Goal: Information Seeking & Learning: Learn about a topic

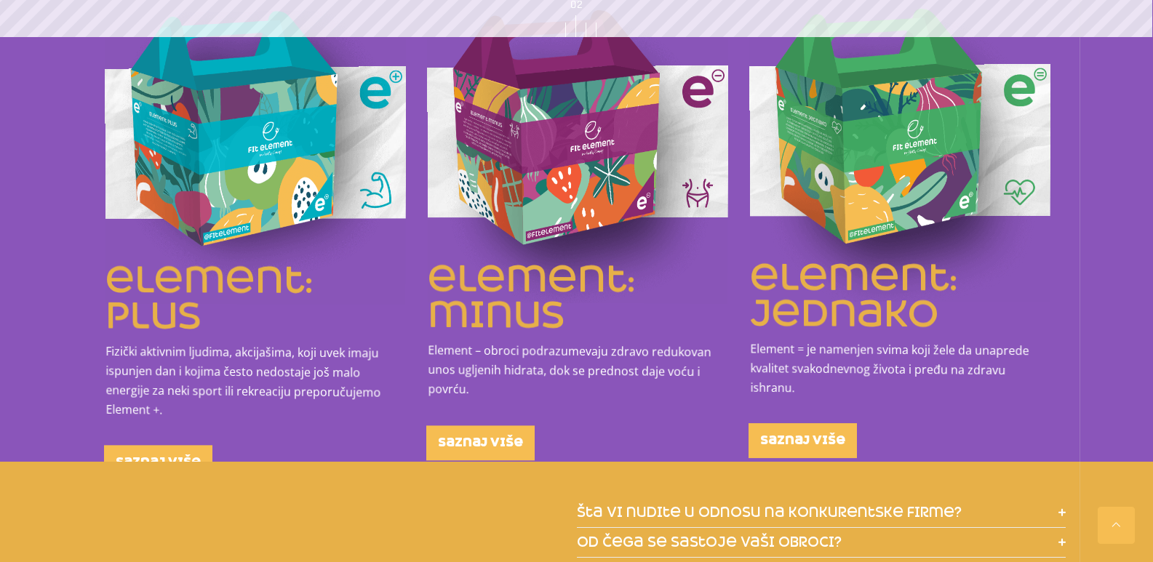
scroll to position [1601, 0]
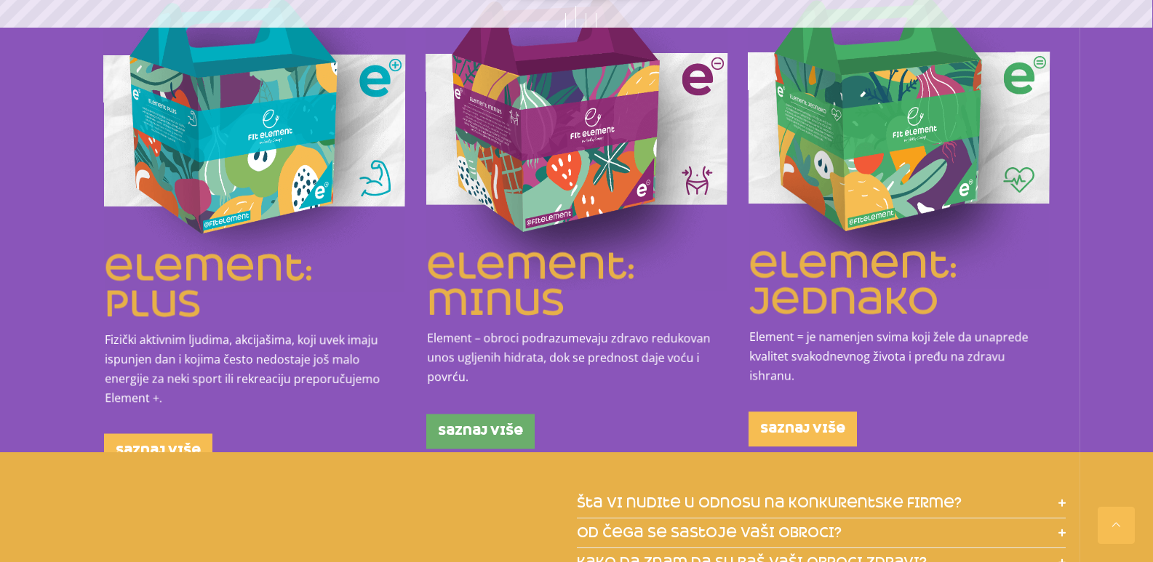
click at [482, 426] on span "saznaj više" at bounding box center [480, 432] width 85 height 12
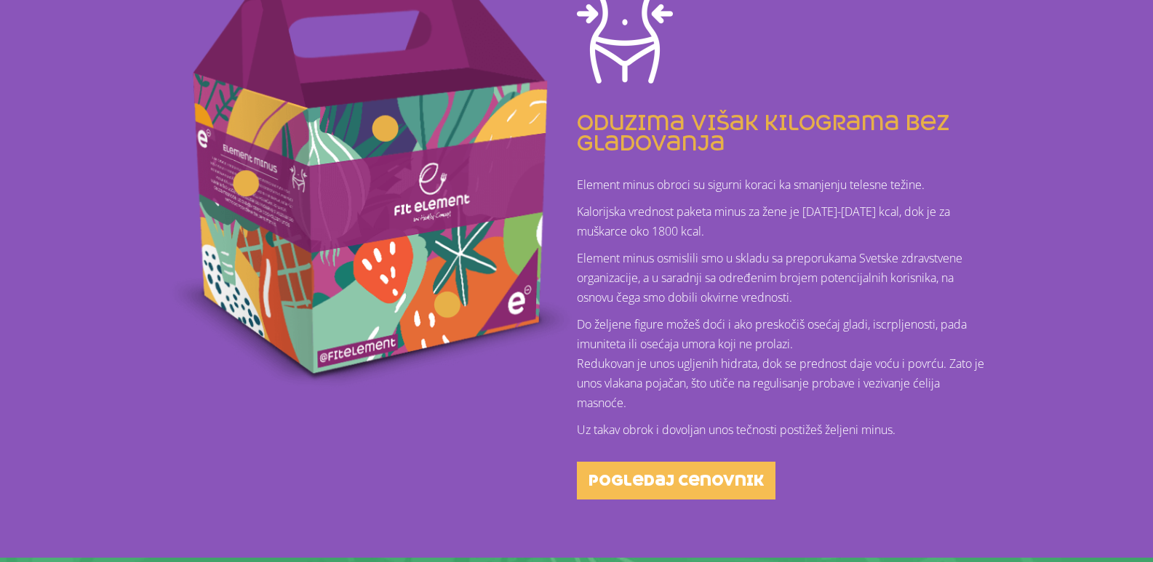
scroll to position [437, 0]
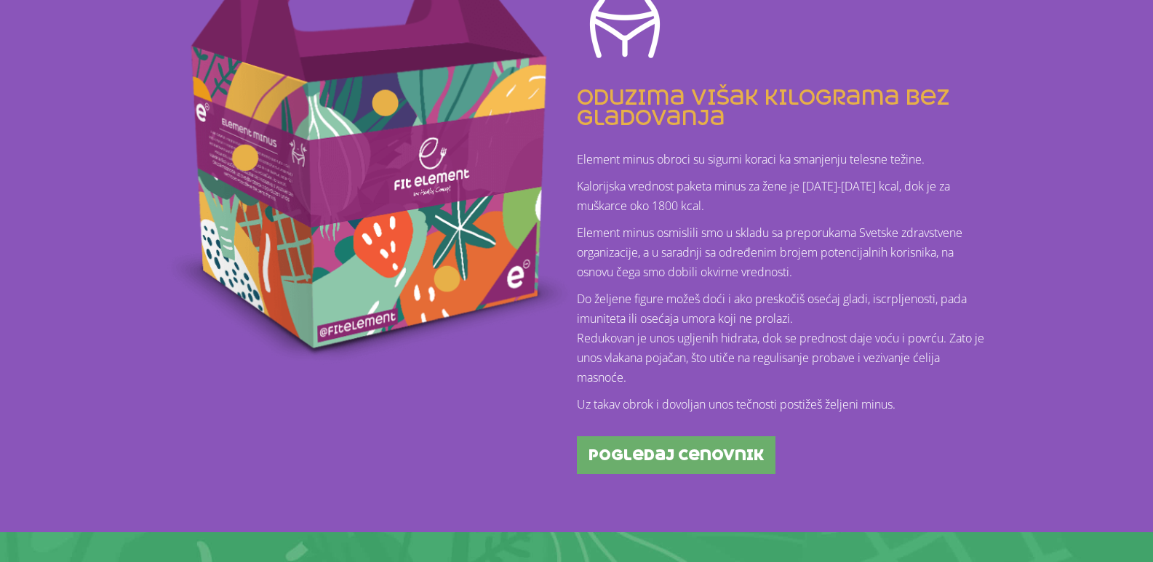
click at [673, 452] on span "pogledaj cenovnik" at bounding box center [676, 455] width 175 height 15
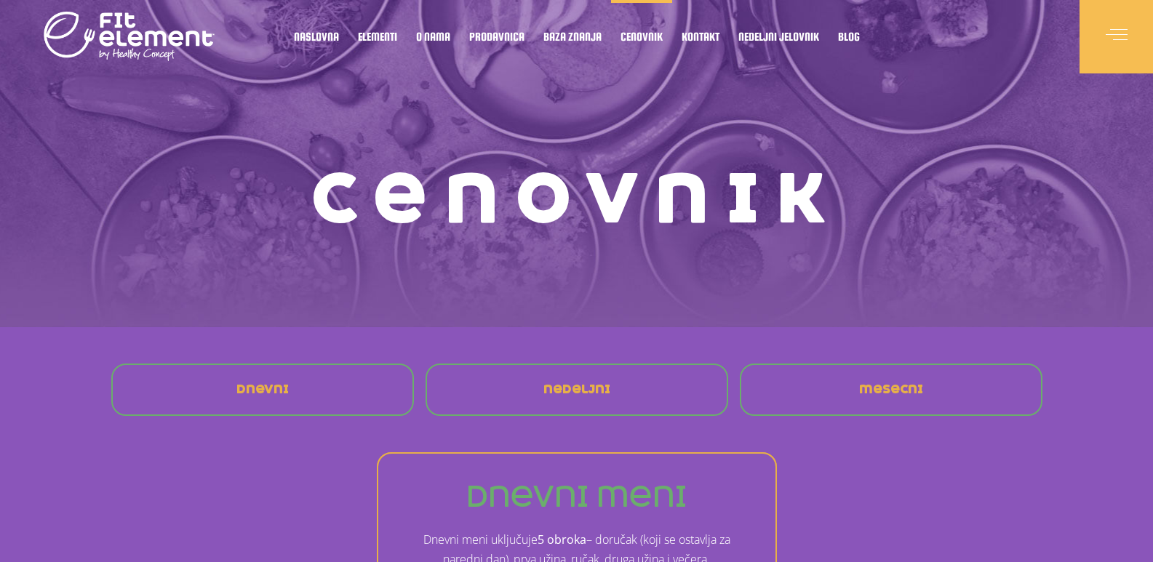
click at [532, 387] on link "nedeljni" at bounding box center [577, 390] width 90 height 35
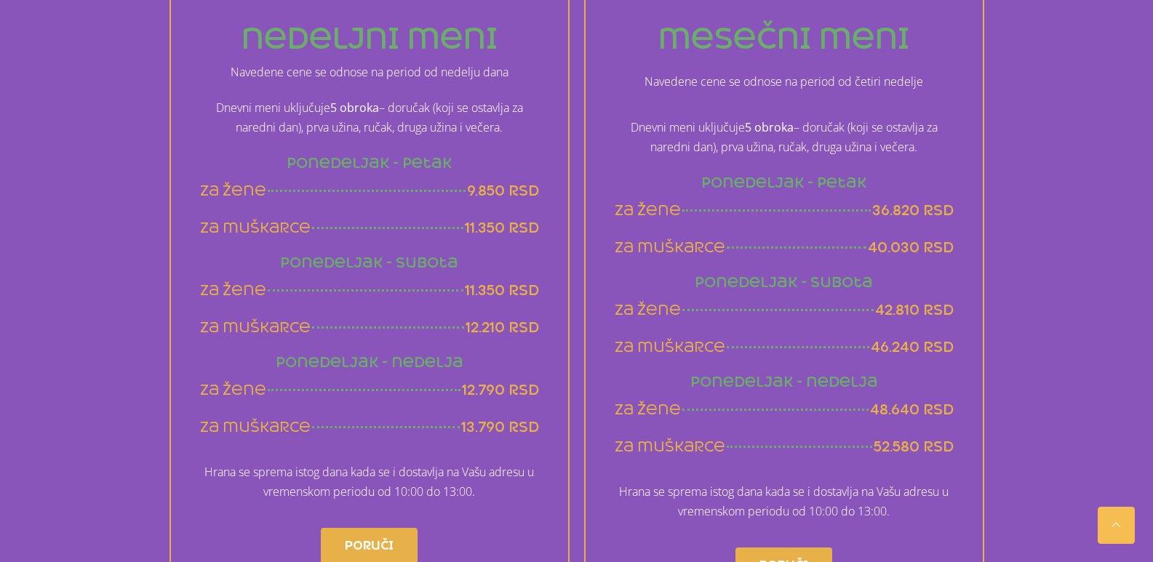
scroll to position [935, 0]
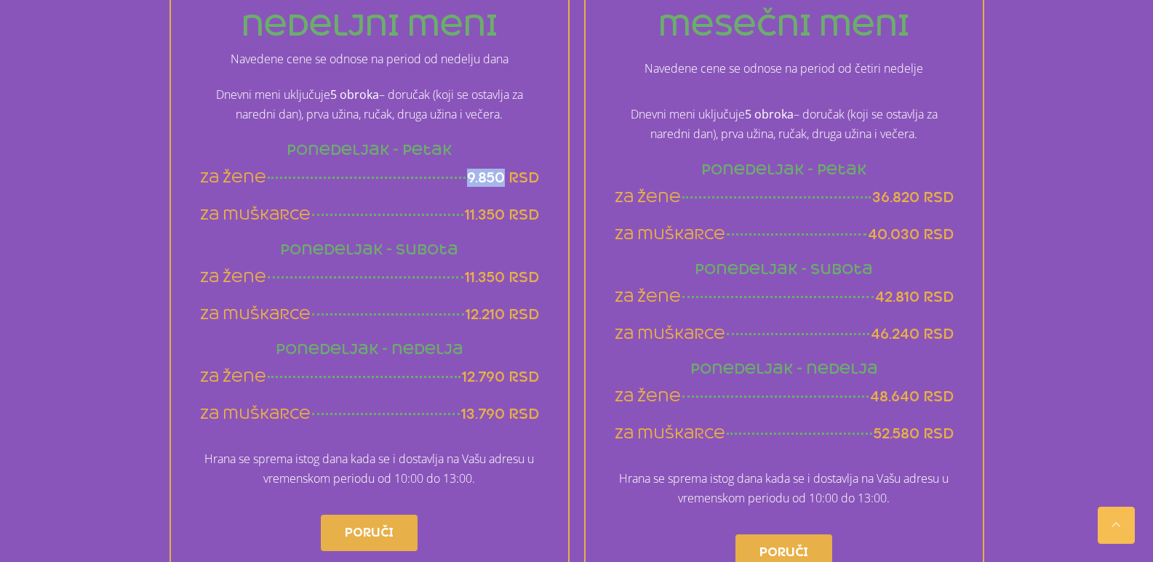
drag, startPoint x: 464, startPoint y: 175, endPoint x: 504, endPoint y: 176, distance: 39.3
click at [504, 176] on div "za žene 9.850 rsd" at bounding box center [369, 178] width 339 height 18
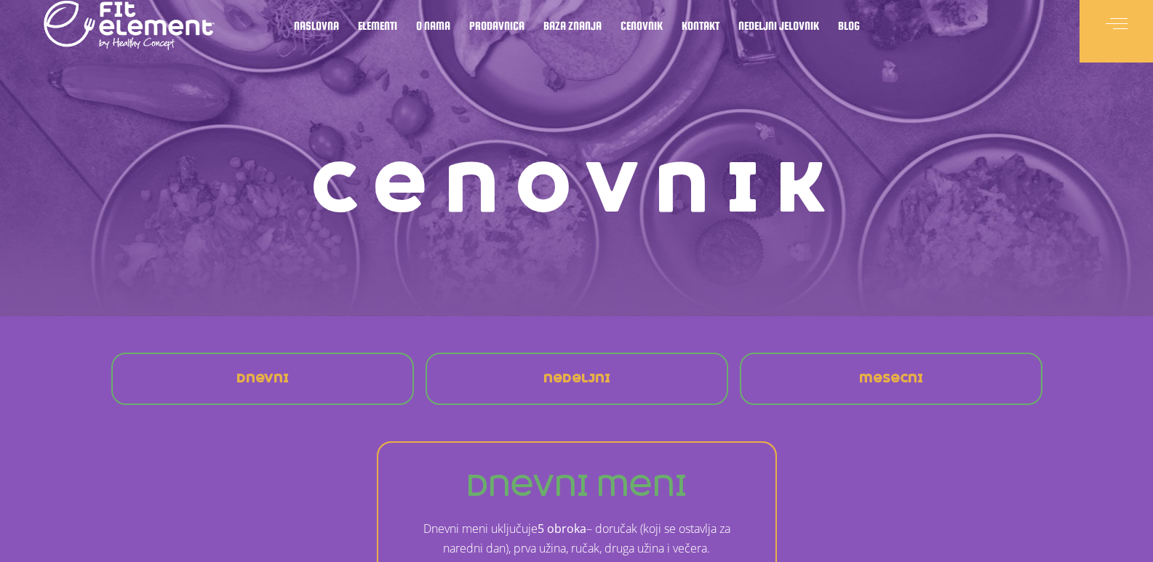
scroll to position [0, 0]
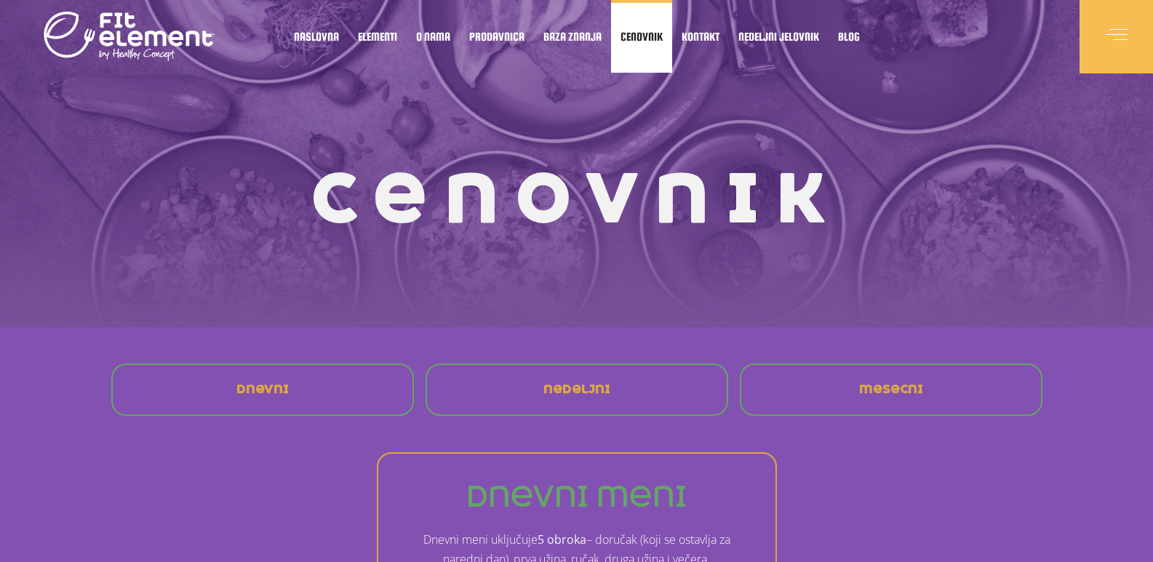
click at [623, 39] on span "Cenovnik" at bounding box center [642, 36] width 42 height 7
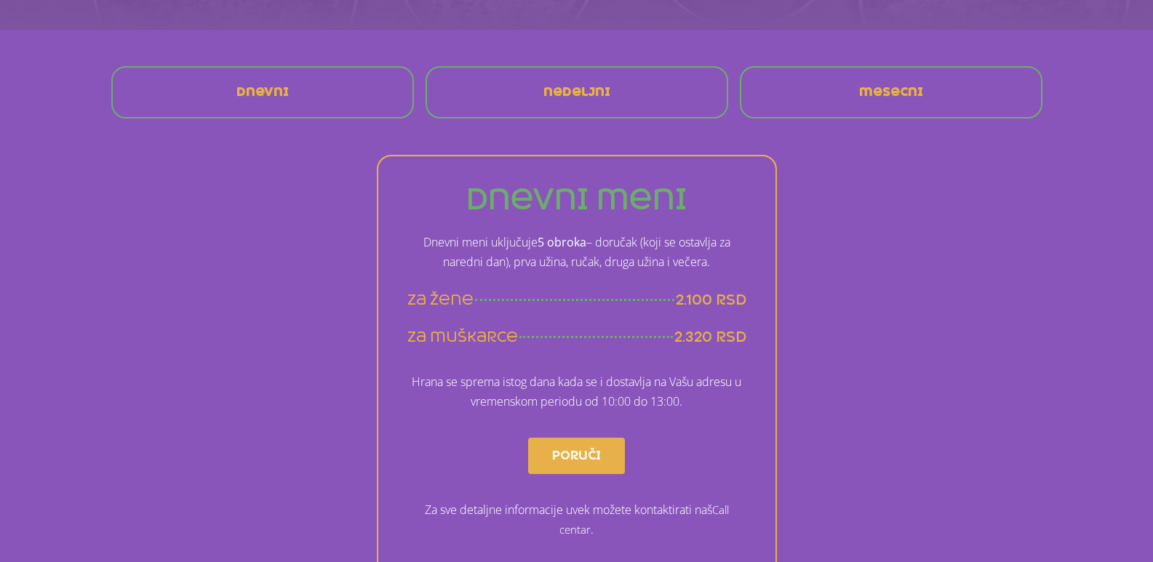
scroll to position [218, 0]
